Goal: Navigation & Orientation: Find specific page/section

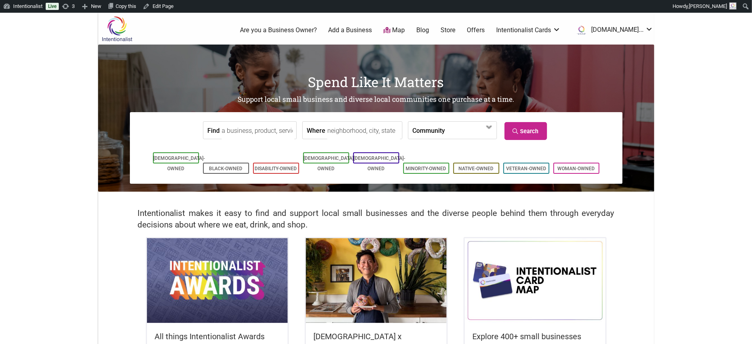
click at [485, 28] on link "Offers" at bounding box center [476, 30] width 18 height 9
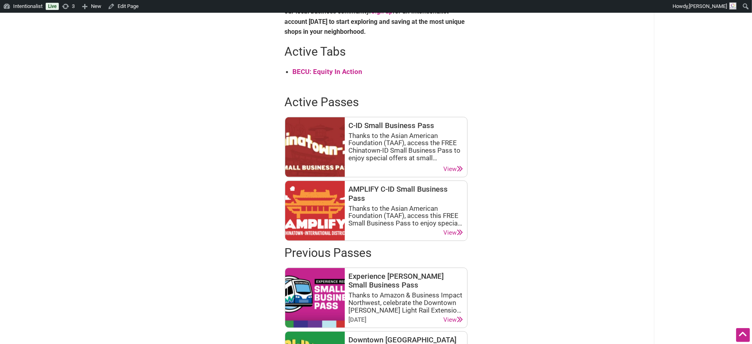
scroll to position [379, 0]
